Goal: Task Accomplishment & Management: Use online tool/utility

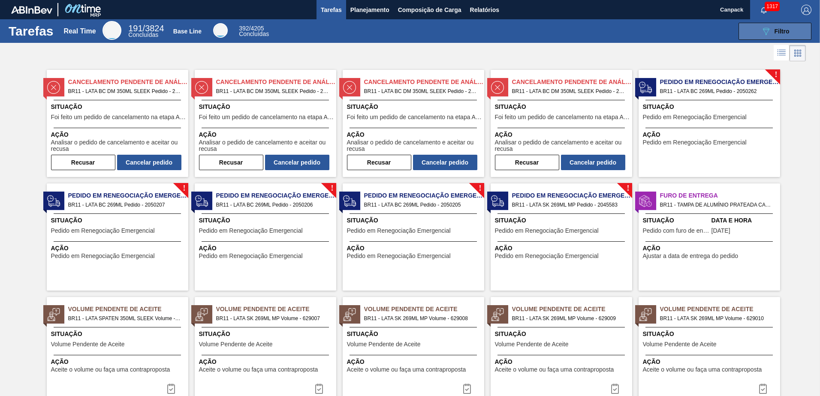
click at [764, 37] on button "089F7B8B-B2A5-4AFE-B5C0-19BA573D28AC Filtro" at bounding box center [774, 31] width 73 height 17
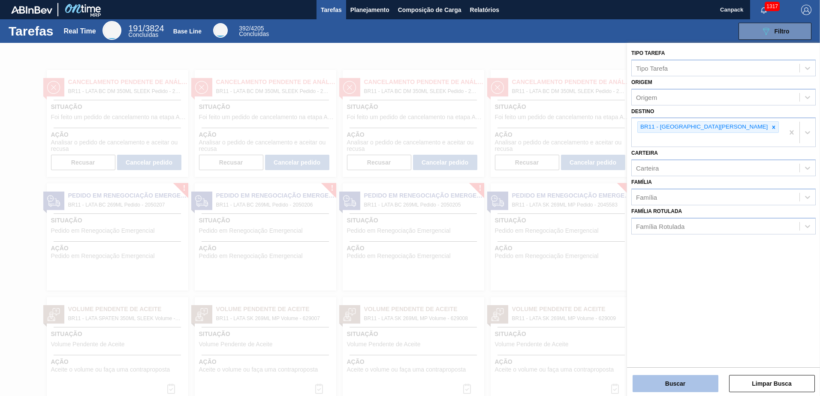
click at [673, 388] on button "Buscar" at bounding box center [675, 383] width 86 height 17
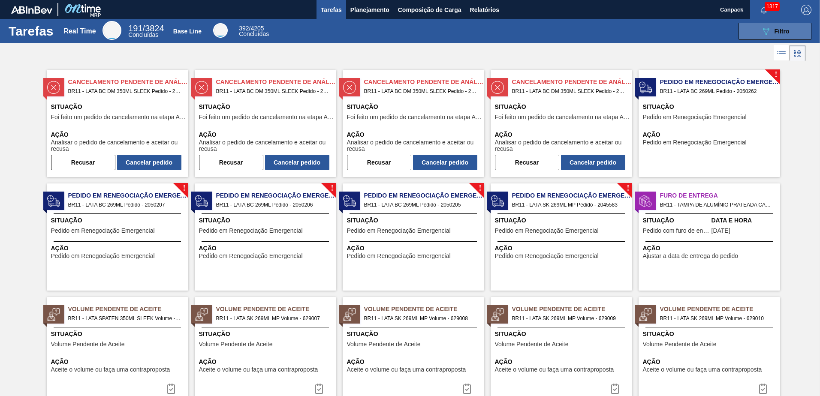
click at [765, 29] on icon "089F7B8B-B2A5-4AFE-B5C0-19BA573D28AC" at bounding box center [766, 31] width 10 height 10
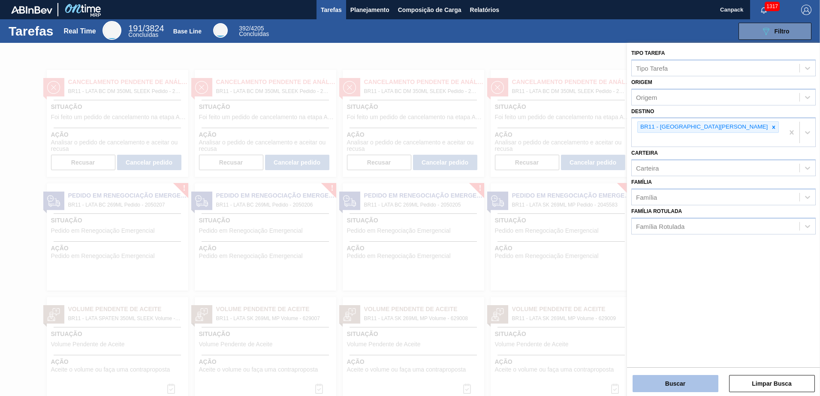
click at [692, 391] on button "Buscar" at bounding box center [675, 383] width 86 height 17
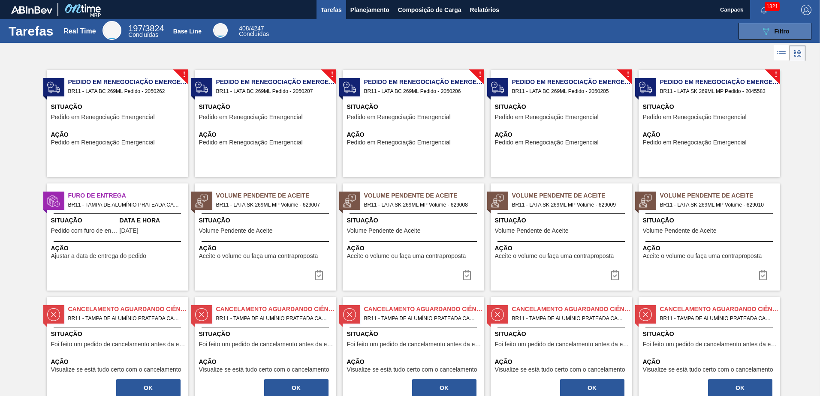
click at [747, 32] on button "089F7B8B-B2A5-4AFE-B5C0-19BA573D28AC Filtro" at bounding box center [774, 31] width 73 height 17
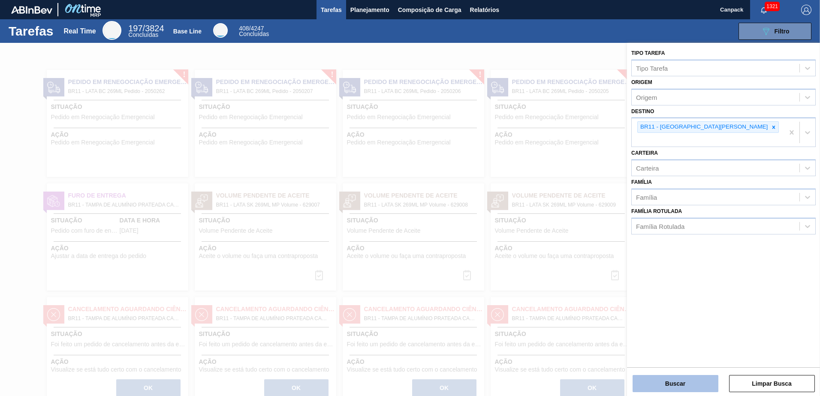
click at [676, 385] on button "Buscar" at bounding box center [675, 383] width 86 height 17
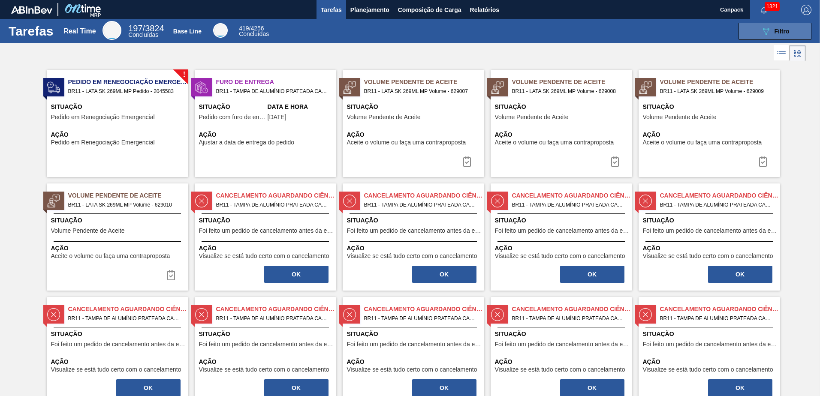
click at [755, 35] on button "089F7B8B-B2A5-4AFE-B5C0-19BA573D28AC Filtro" at bounding box center [774, 31] width 73 height 17
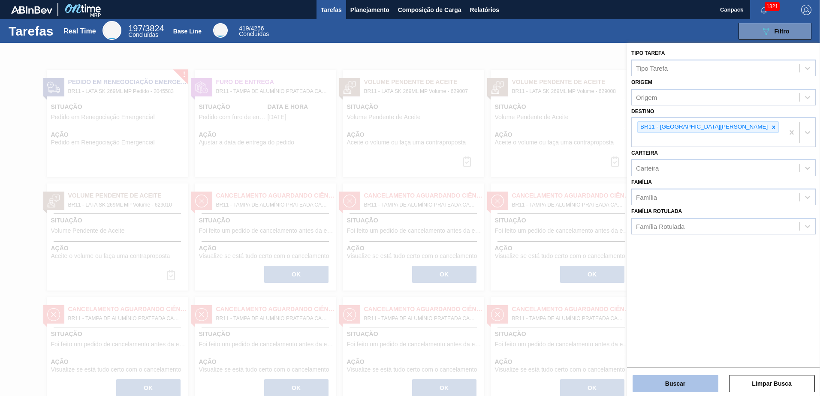
click at [702, 382] on button "Buscar" at bounding box center [675, 383] width 86 height 17
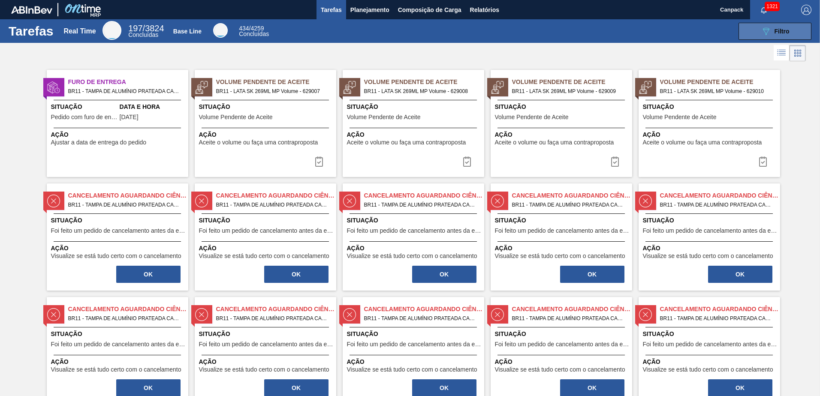
click at [758, 30] on button "089F7B8B-B2A5-4AFE-B5C0-19BA573D28AC Filtro" at bounding box center [774, 31] width 73 height 17
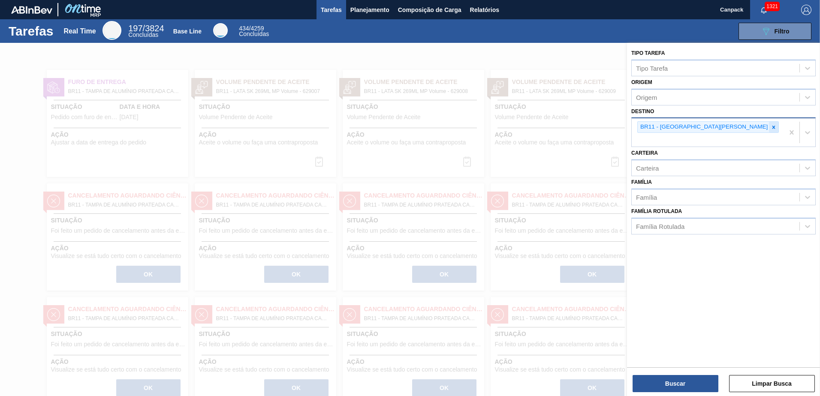
click at [770, 128] on icon at bounding box center [773, 127] width 6 height 6
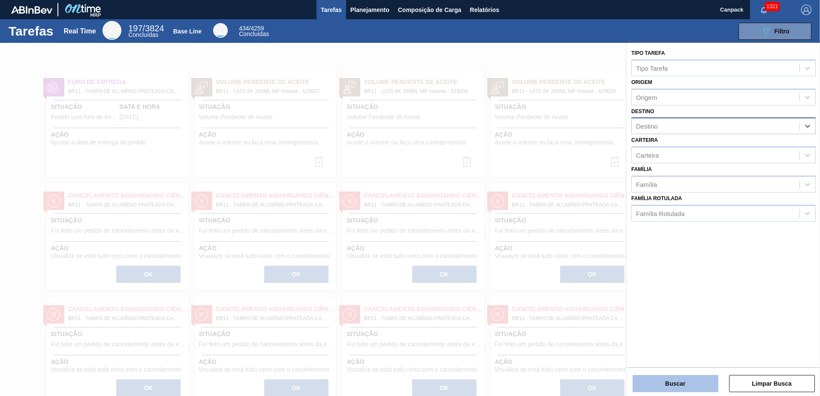
click at [683, 380] on button "Buscar" at bounding box center [675, 383] width 86 height 17
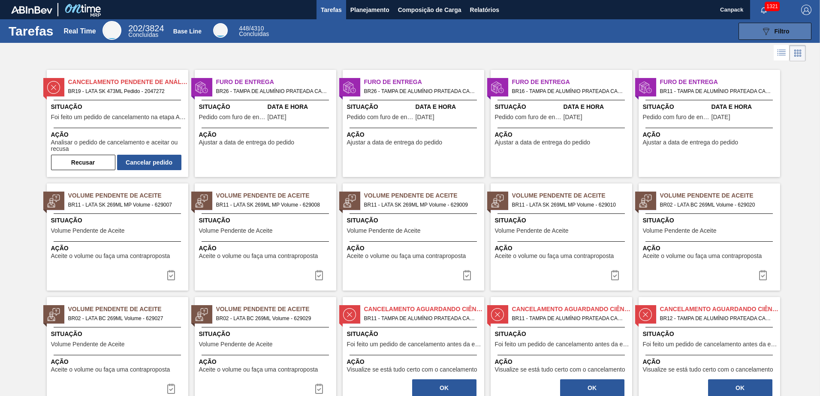
click at [781, 34] on span "Filtro" at bounding box center [781, 31] width 15 height 7
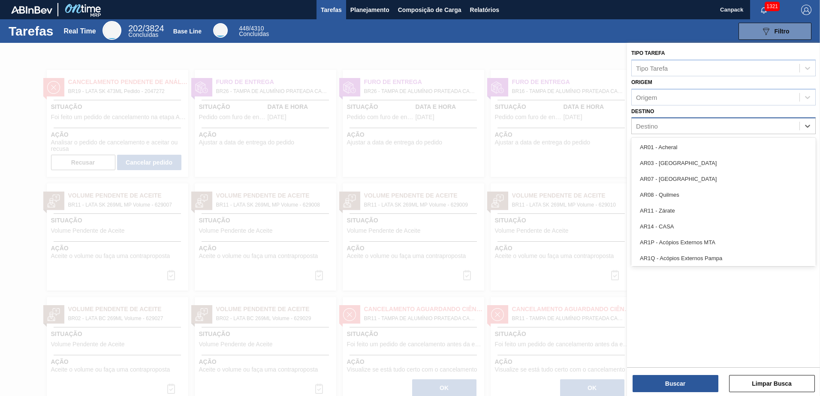
click at [655, 127] on div "Destino" at bounding box center [647, 126] width 22 height 7
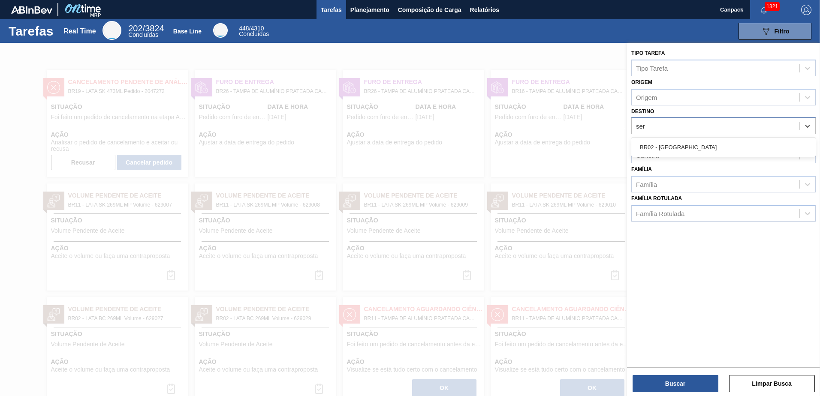
type input "serg"
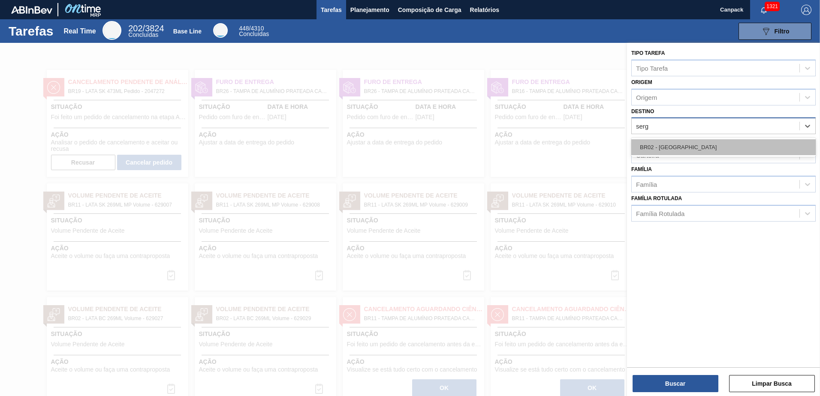
click at [670, 147] on div "BR02 - Sergipe" at bounding box center [723, 147] width 184 height 16
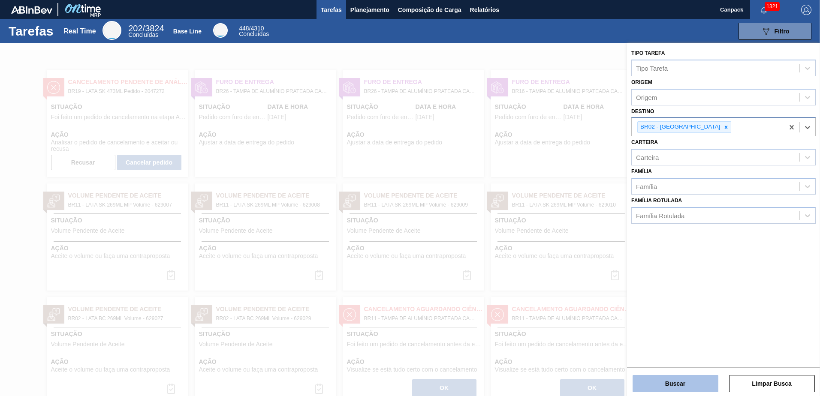
click at [667, 382] on button "Buscar" at bounding box center [675, 383] width 86 height 17
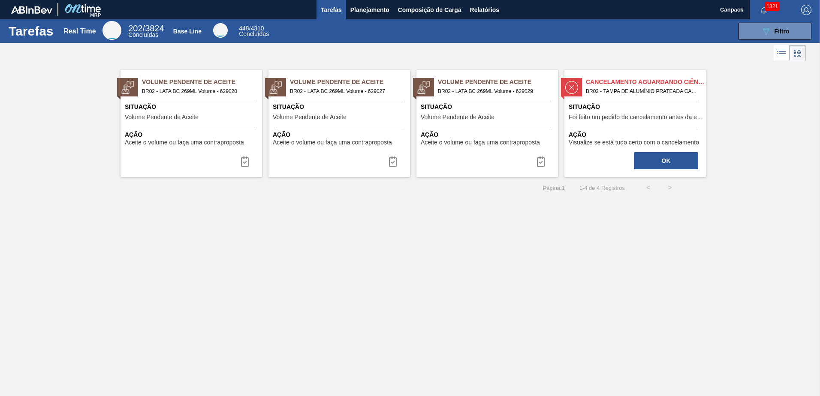
drag, startPoint x: 228, startPoint y: 111, endPoint x: 485, endPoint y: 295, distance: 316.7
click at [485, 295] on div "Tarefas Real Time 202 / 3824 Concluídas Base Line 448 / 4310 Concluídas 089F7B8…" at bounding box center [410, 188] width 820 height 339
click at [779, 35] on div "089F7B8B-B2A5-4AFE-B5C0-19BA573D28AC Filtro" at bounding box center [775, 31] width 29 height 10
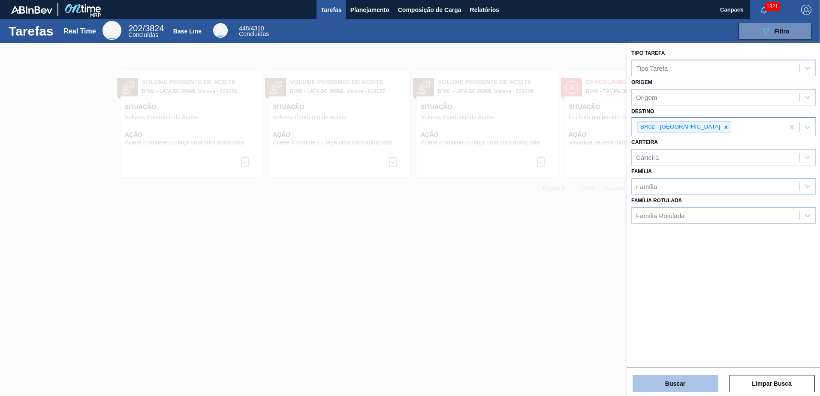
click at [681, 387] on button "Buscar" at bounding box center [675, 383] width 86 height 17
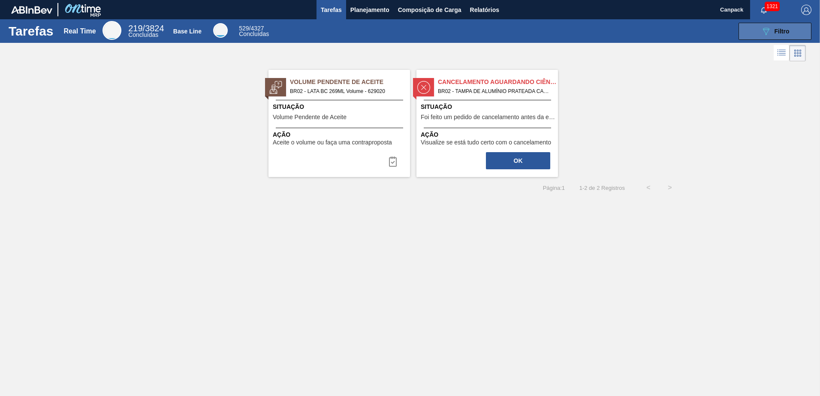
click at [782, 30] on span "Filtro" at bounding box center [781, 31] width 15 height 7
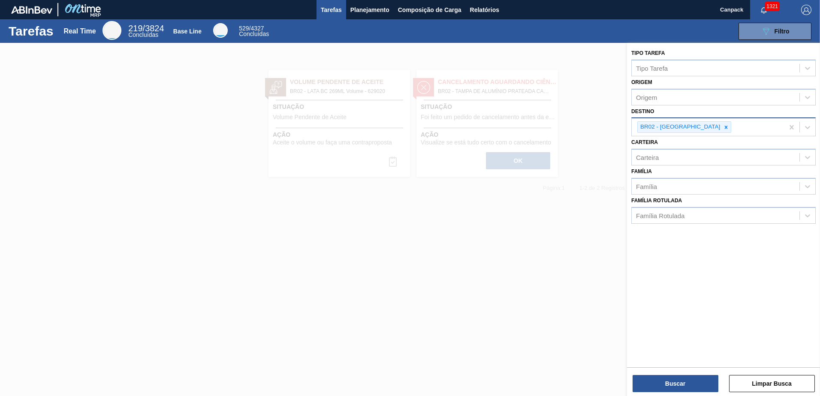
click at [725, 126] on icon at bounding box center [726, 127] width 3 height 3
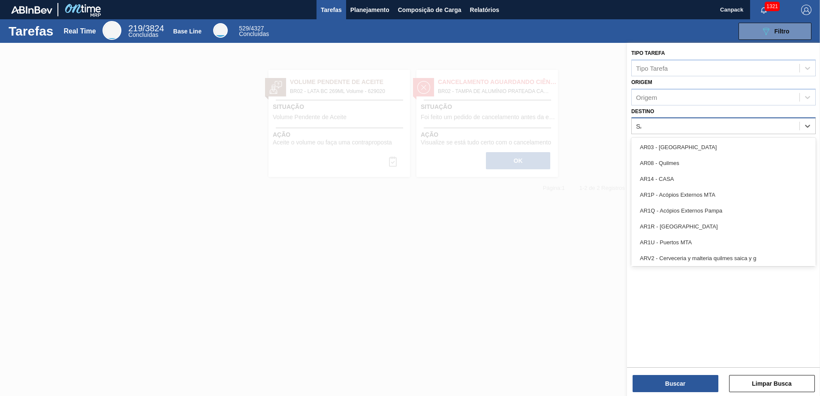
type input "SÃO"
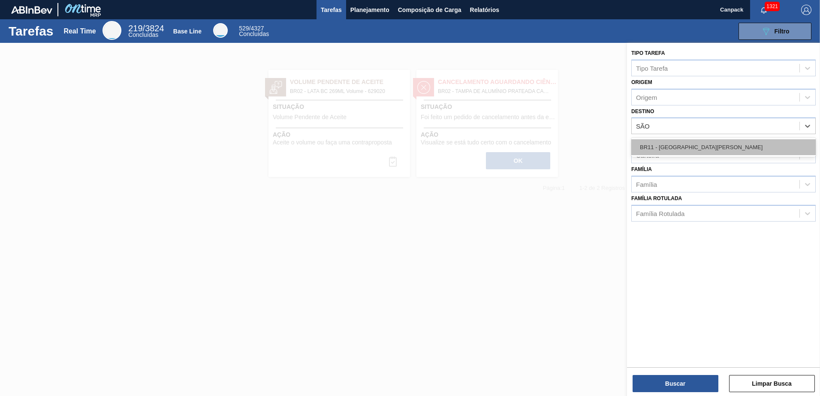
click at [686, 142] on div "BR11 - São Luís" at bounding box center [723, 147] width 184 height 16
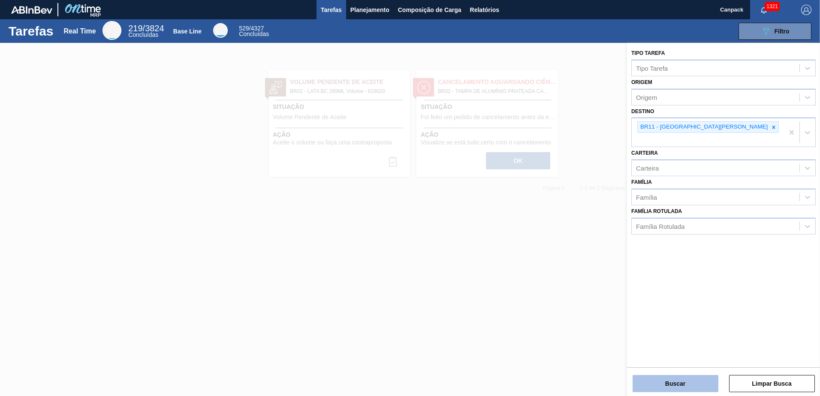
click at [696, 377] on button "Buscar" at bounding box center [675, 383] width 86 height 17
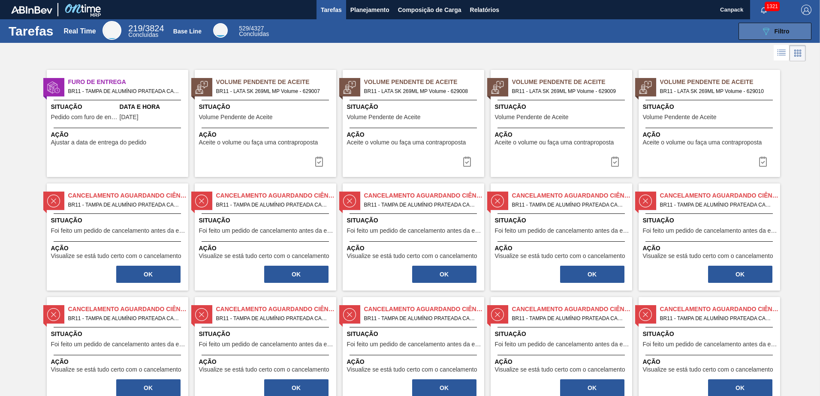
click at [779, 33] on span "Filtro" at bounding box center [781, 31] width 15 height 7
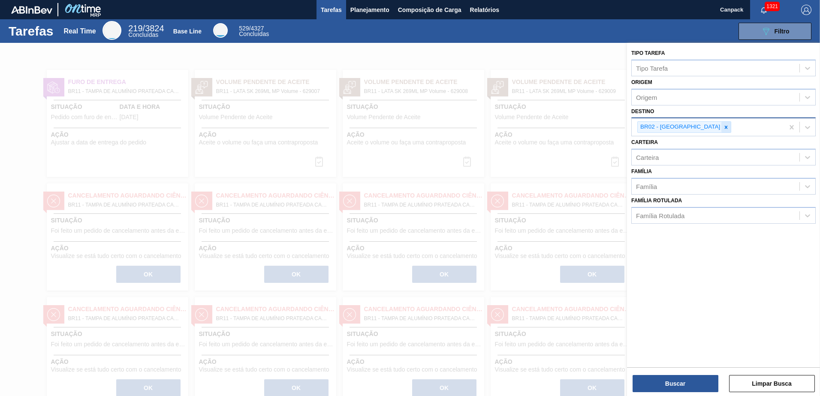
click at [725, 127] on icon at bounding box center [726, 127] width 3 height 3
click at [683, 383] on button "Buscar" at bounding box center [675, 383] width 86 height 17
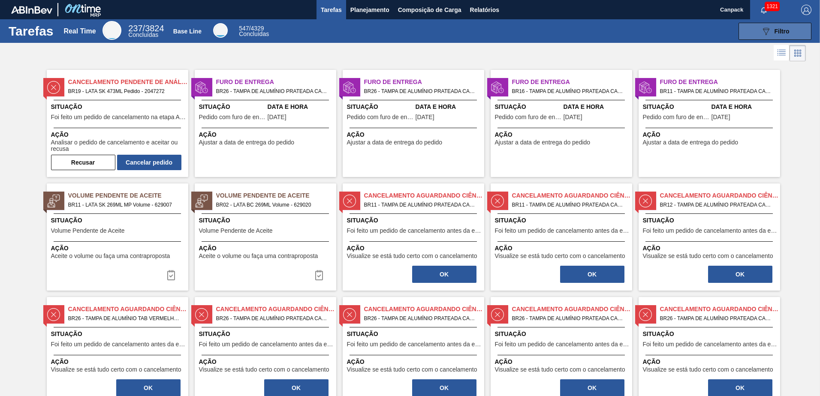
click at [788, 31] on span "Filtro" at bounding box center [781, 31] width 15 height 7
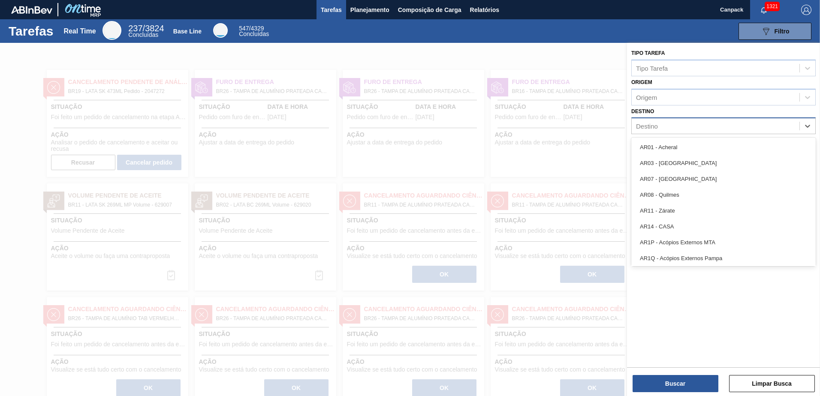
click at [663, 129] on div "Destino" at bounding box center [715, 126] width 168 height 12
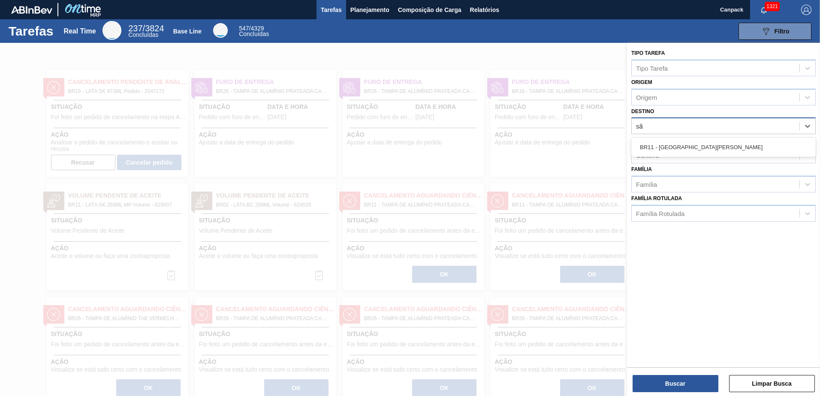
type input "são"
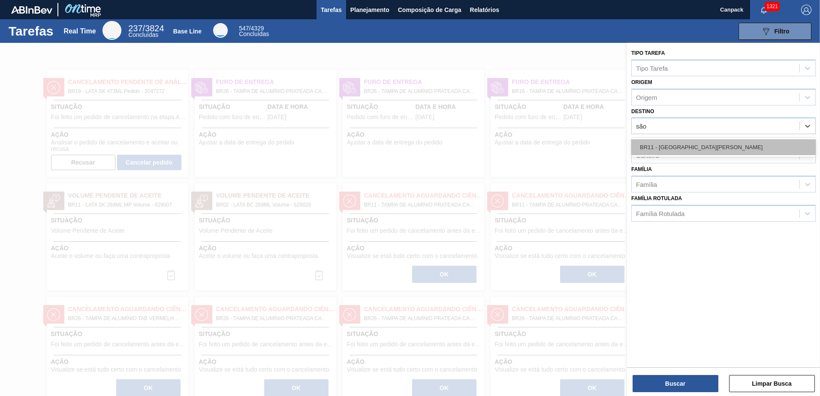
click at [675, 148] on div "BR11 - São Luís" at bounding box center [723, 147] width 184 height 16
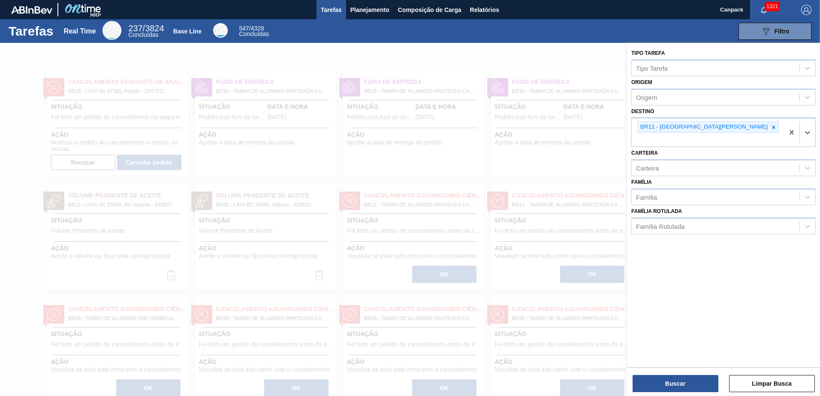
click at [683, 374] on div "Buscar Limpar Busca" at bounding box center [723, 379] width 193 height 24
click at [686, 382] on button "Buscar" at bounding box center [675, 383] width 86 height 17
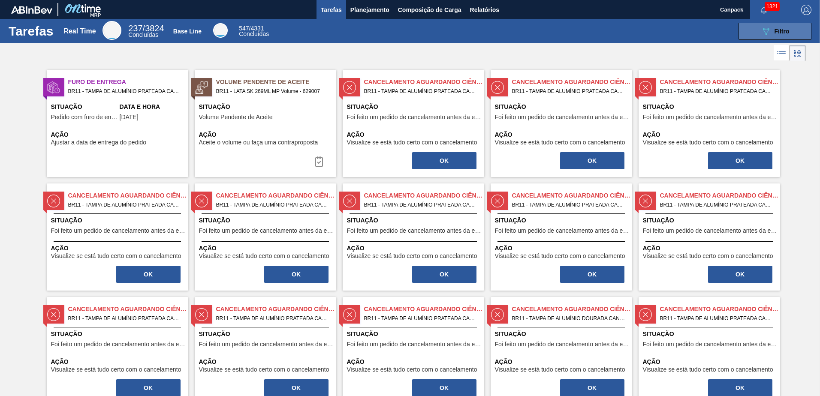
click at [756, 37] on button "089F7B8B-B2A5-4AFE-B5C0-19BA573D28AC Filtro" at bounding box center [774, 31] width 73 height 17
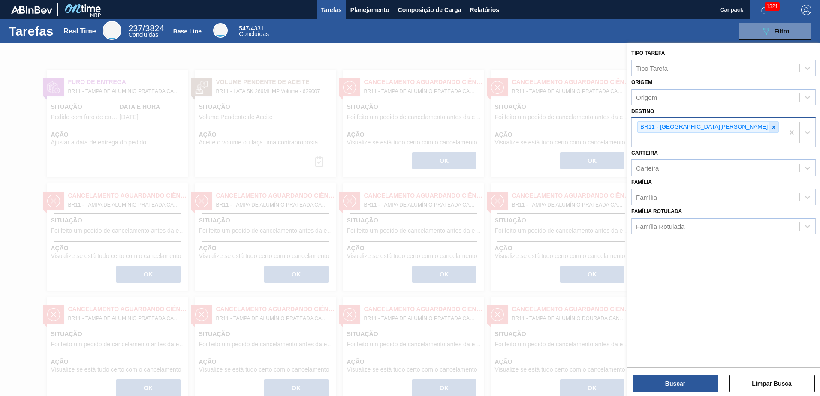
click at [770, 128] on icon at bounding box center [773, 127] width 6 height 6
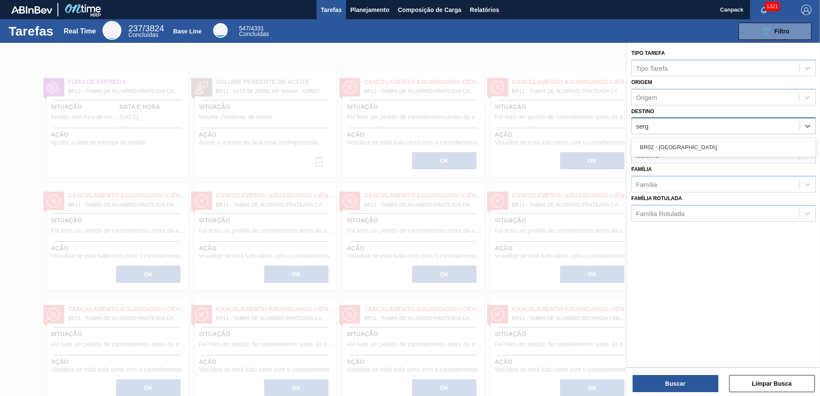
type input "sergi"
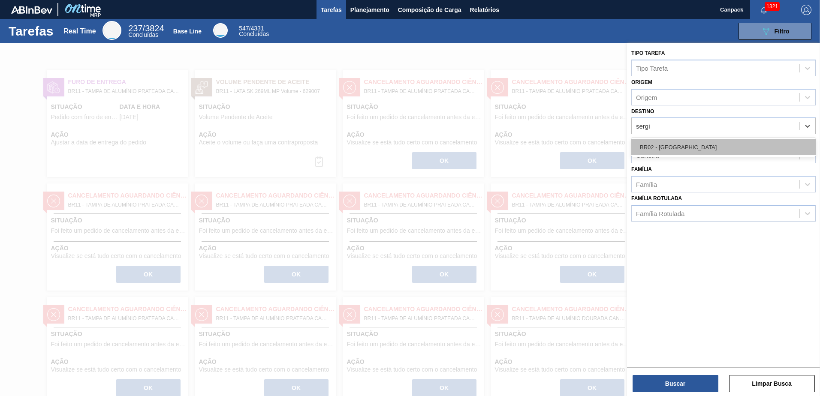
click at [690, 150] on div "BR02 - [GEOGRAPHIC_DATA]" at bounding box center [723, 147] width 184 height 16
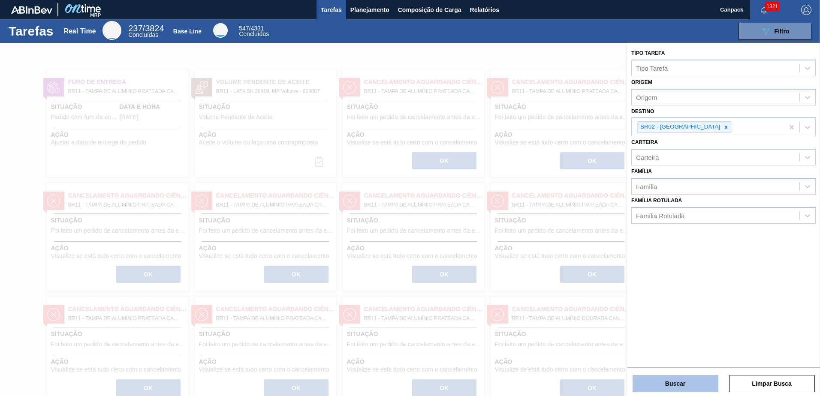
click at [689, 378] on button "Buscar" at bounding box center [675, 383] width 86 height 17
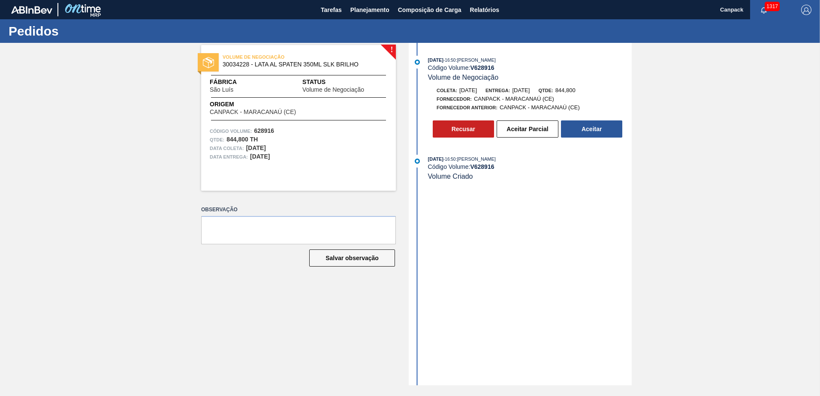
drag, startPoint x: 604, startPoint y: 131, endPoint x: 643, endPoint y: 151, distance: 44.1
click at [604, 131] on button "Aceitar" at bounding box center [591, 128] width 61 height 17
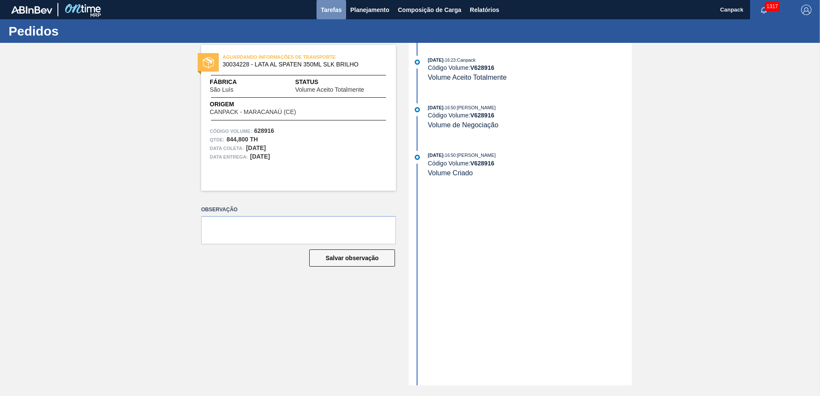
click at [332, 13] on span "Tarefas" at bounding box center [331, 10] width 21 height 10
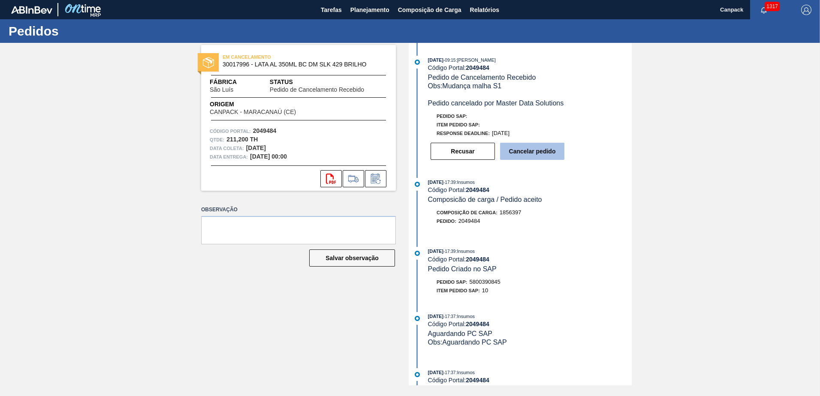
click at [520, 148] on button "Cancelar pedido" at bounding box center [532, 151] width 64 height 17
click at [551, 150] on button "Cancelar pedido" at bounding box center [532, 151] width 64 height 17
click at [534, 147] on button "Cancelar pedido" at bounding box center [532, 151] width 64 height 17
click at [522, 147] on button "Cancelar pedido" at bounding box center [532, 151] width 64 height 17
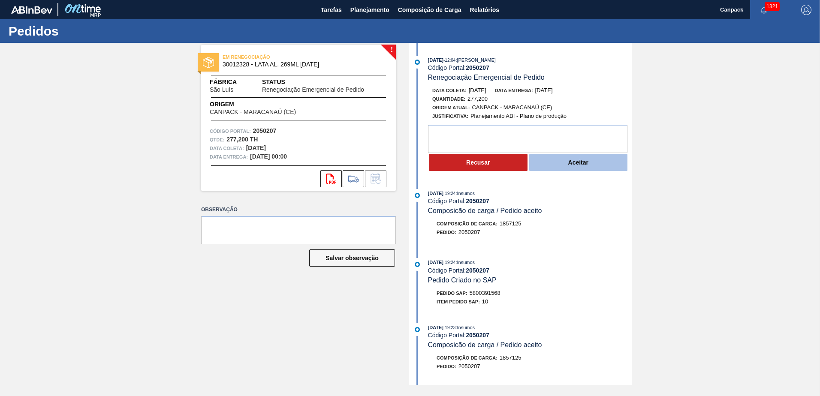
click at [552, 167] on button "Aceitar" at bounding box center [578, 162] width 99 height 17
click at [576, 166] on button "Aceitar" at bounding box center [578, 162] width 99 height 17
click at [547, 159] on button "Aceitar" at bounding box center [578, 162] width 99 height 17
click at [550, 167] on button "Aceitar" at bounding box center [578, 162] width 99 height 17
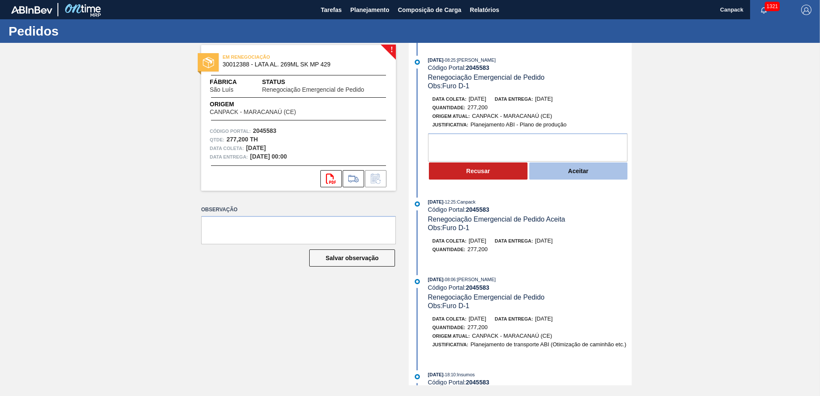
click at [568, 171] on button "Aceitar" at bounding box center [578, 170] width 99 height 17
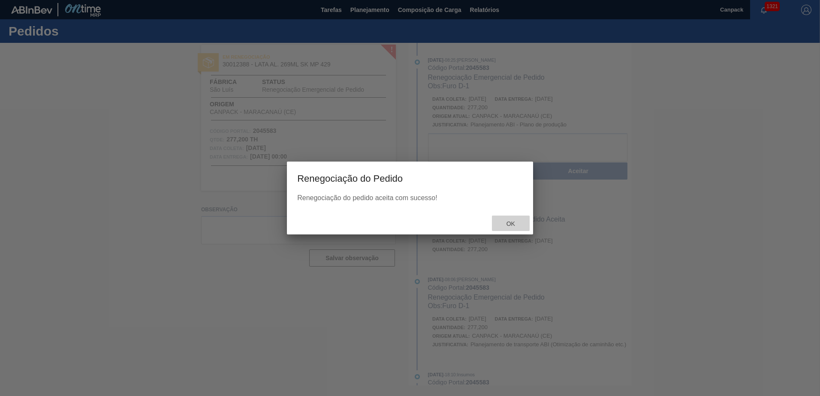
click at [508, 228] on div "Ok" at bounding box center [511, 224] width 38 height 16
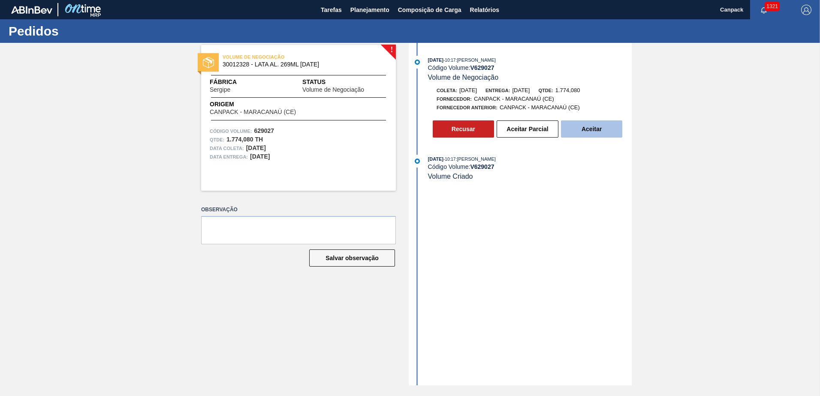
click at [594, 124] on button "Aceitar" at bounding box center [591, 128] width 61 height 17
click at [593, 129] on button "Aceitar" at bounding box center [591, 128] width 61 height 17
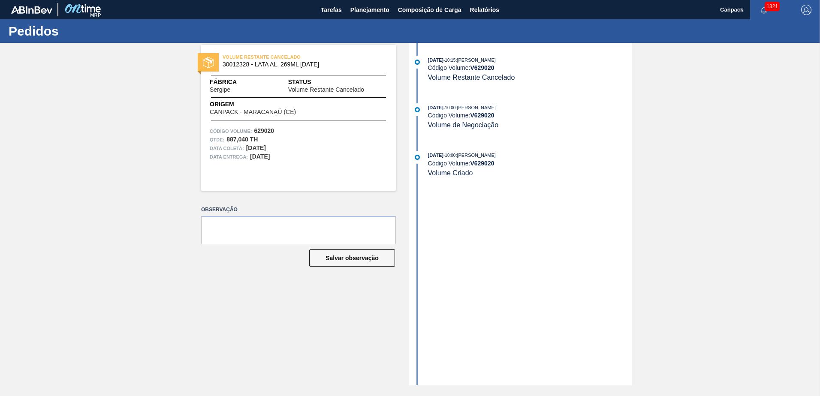
click at [496, 156] on span ": [PERSON_NAME]" at bounding box center [475, 155] width 40 height 5
click at [340, 10] on span "Tarefas" at bounding box center [331, 10] width 21 height 10
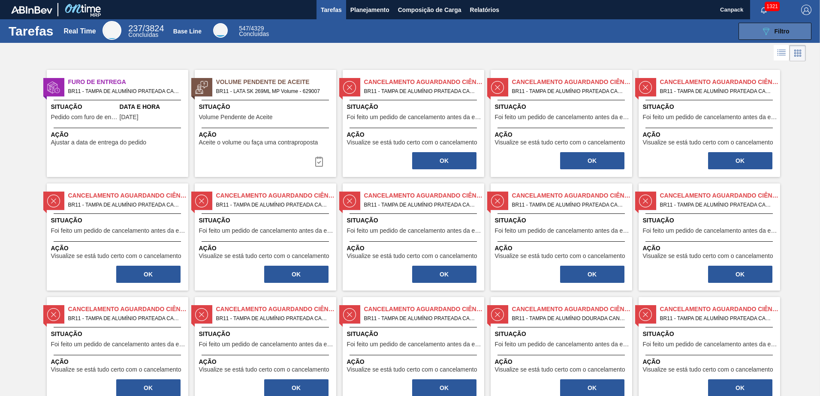
click at [764, 35] on icon "089F7B8B-B2A5-4AFE-B5C0-19BA573D28AC" at bounding box center [766, 31] width 10 height 10
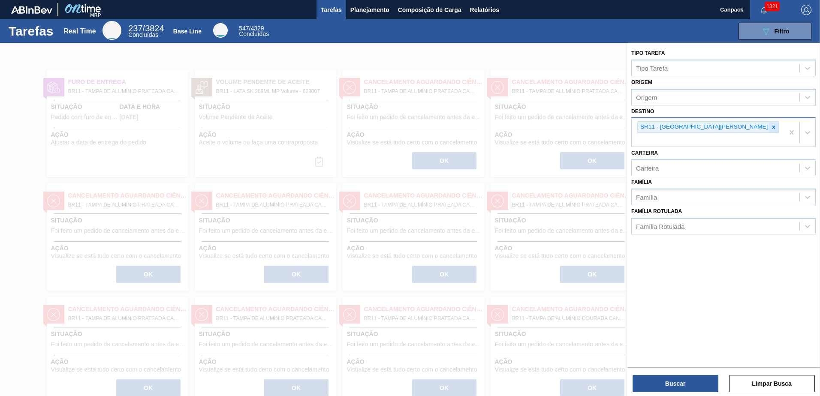
click at [770, 125] on icon at bounding box center [773, 127] width 6 height 6
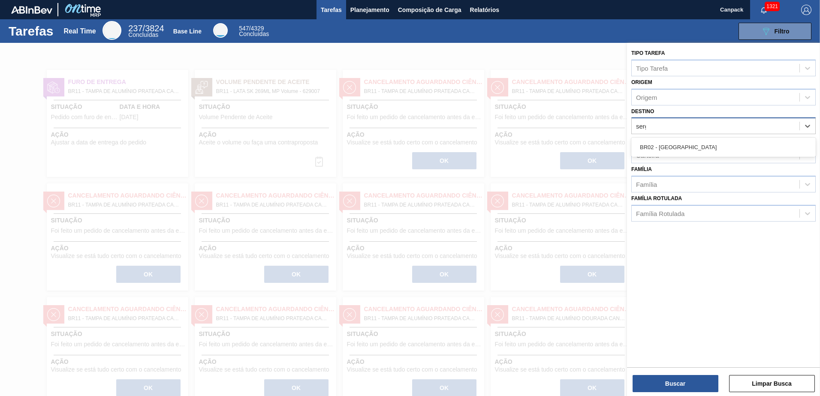
type input "sergi"
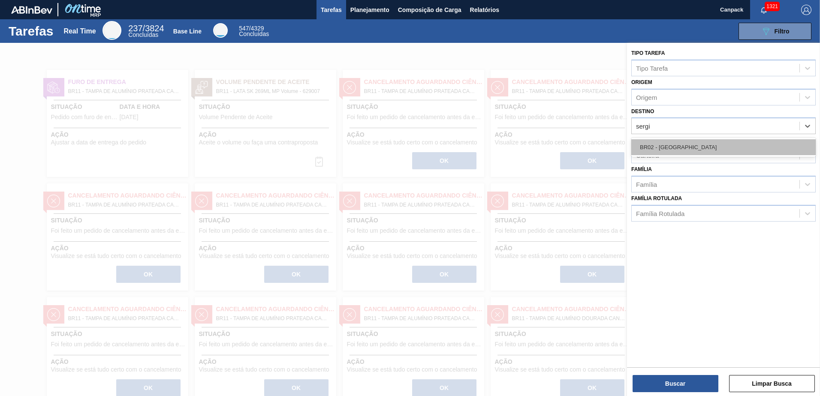
click at [690, 145] on div "BR02 - Sergipe" at bounding box center [723, 147] width 184 height 16
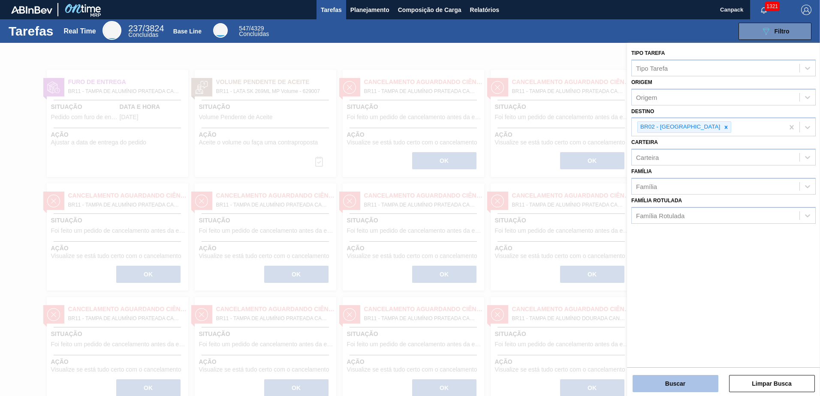
click at [683, 384] on button "Buscar" at bounding box center [675, 383] width 86 height 17
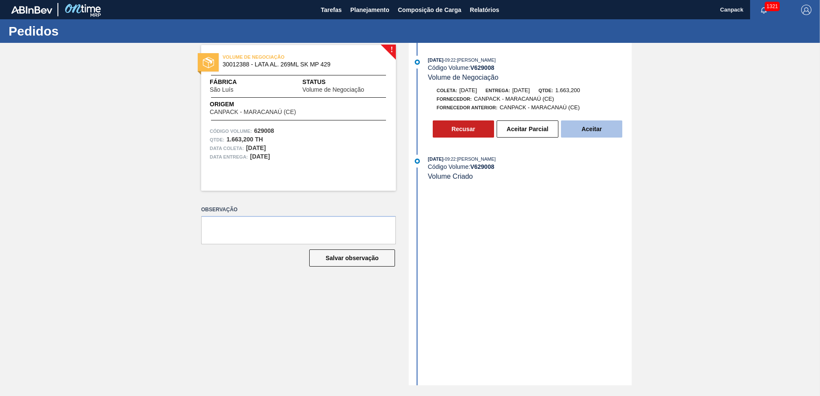
click at [588, 137] on button "Aceitar" at bounding box center [591, 128] width 61 height 17
click at [592, 126] on button "Aceitar" at bounding box center [591, 128] width 61 height 17
click at [583, 131] on button "Aceitar" at bounding box center [591, 128] width 61 height 17
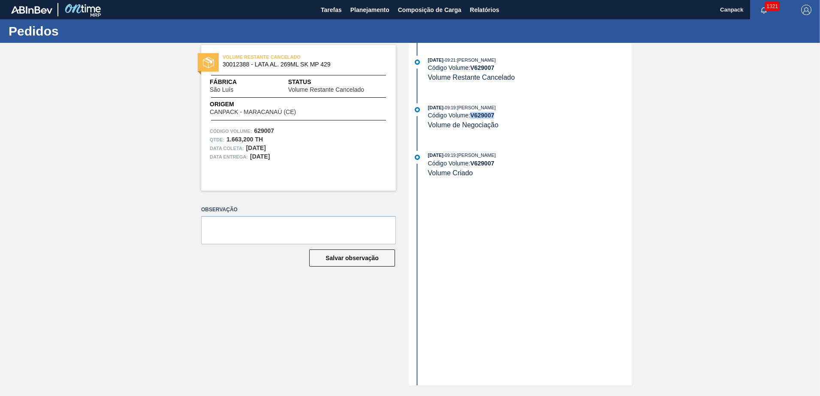
drag, startPoint x: 471, startPoint y: 115, endPoint x: 496, endPoint y: 115, distance: 24.4
click at [496, 115] on div "Código Volume: V 629007" at bounding box center [530, 115] width 204 height 7
copy strong "V 629007"
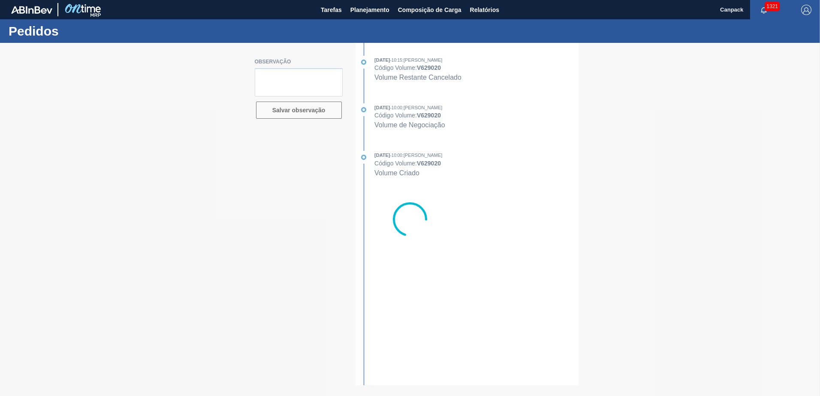
drag, startPoint x: 419, startPoint y: 69, endPoint x: 435, endPoint y: 69, distance: 16.3
click at [435, 69] on div at bounding box center [410, 219] width 820 height 353
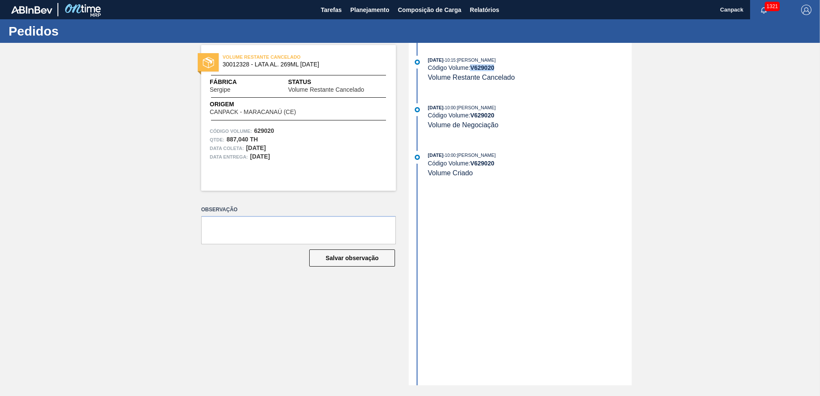
drag, startPoint x: 472, startPoint y: 69, endPoint x: 495, endPoint y: 69, distance: 23.6
click at [494, 69] on strong "V 629020" at bounding box center [482, 67] width 24 height 7
copy strong "V 629020"
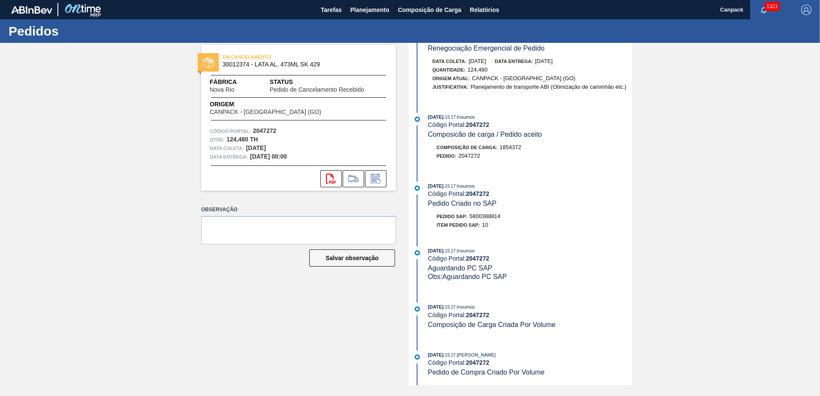
scroll to position [118, 0]
